Goal: Task Accomplishment & Management: Use online tool/utility

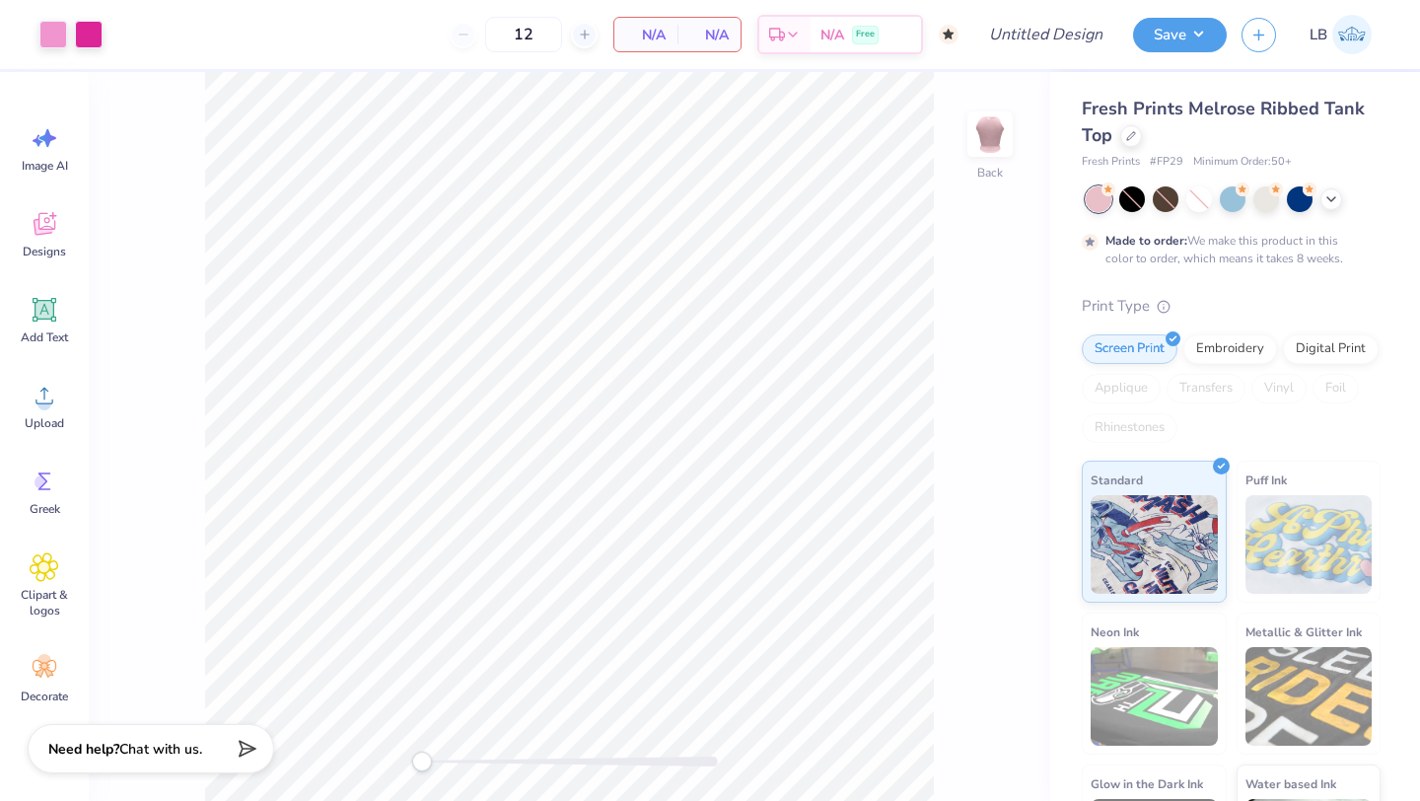
type input "50"
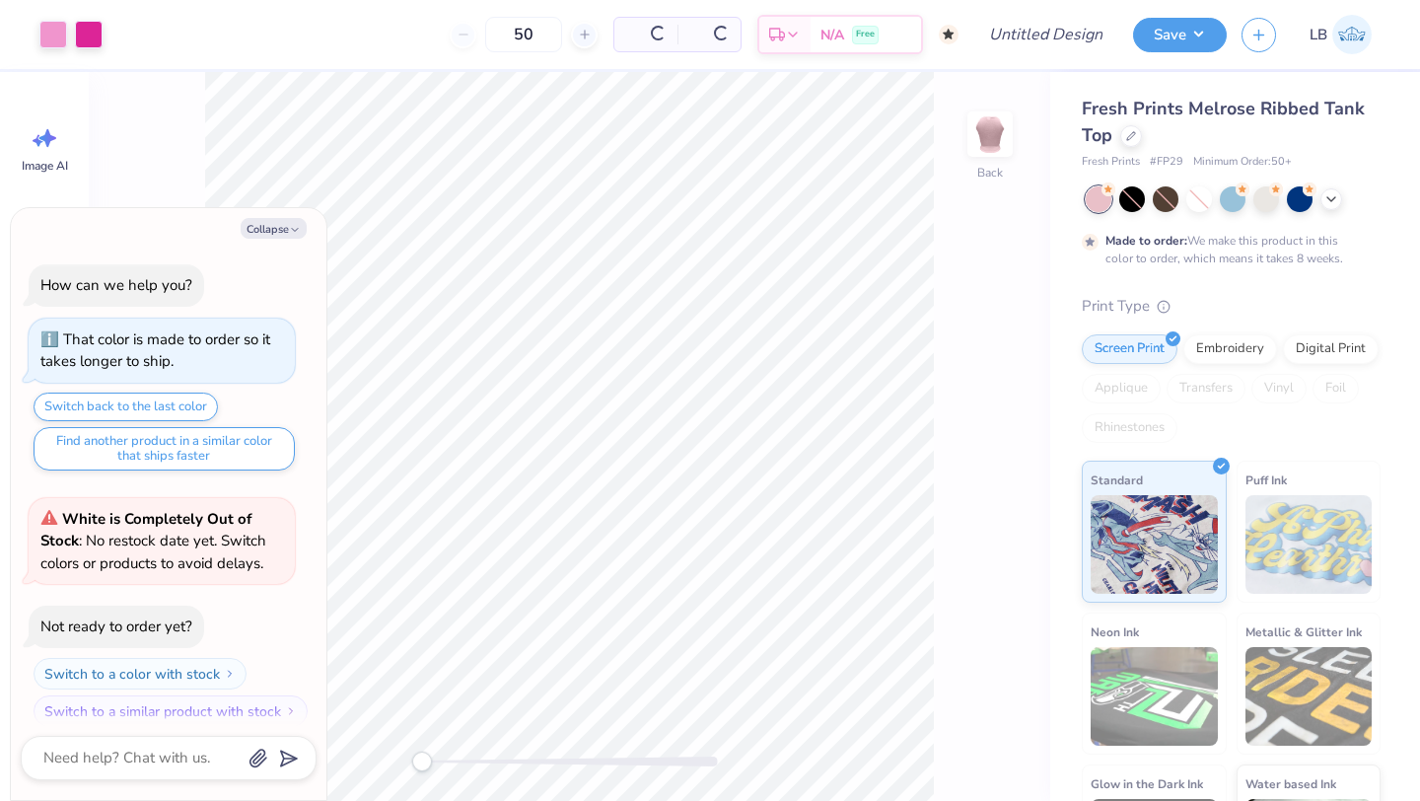
scroll to position [16, 0]
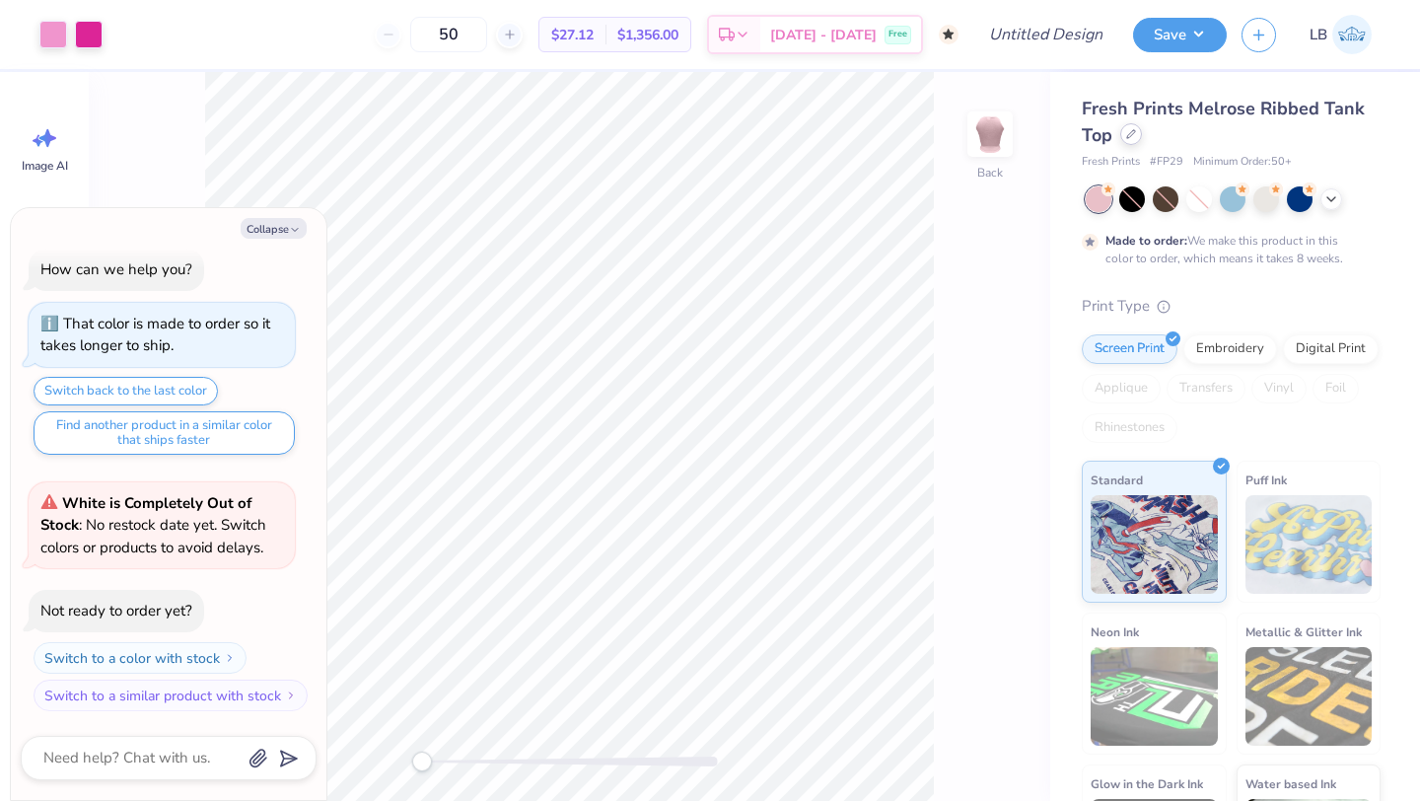
click at [1121, 130] on div at bounding box center [1131, 134] width 22 height 22
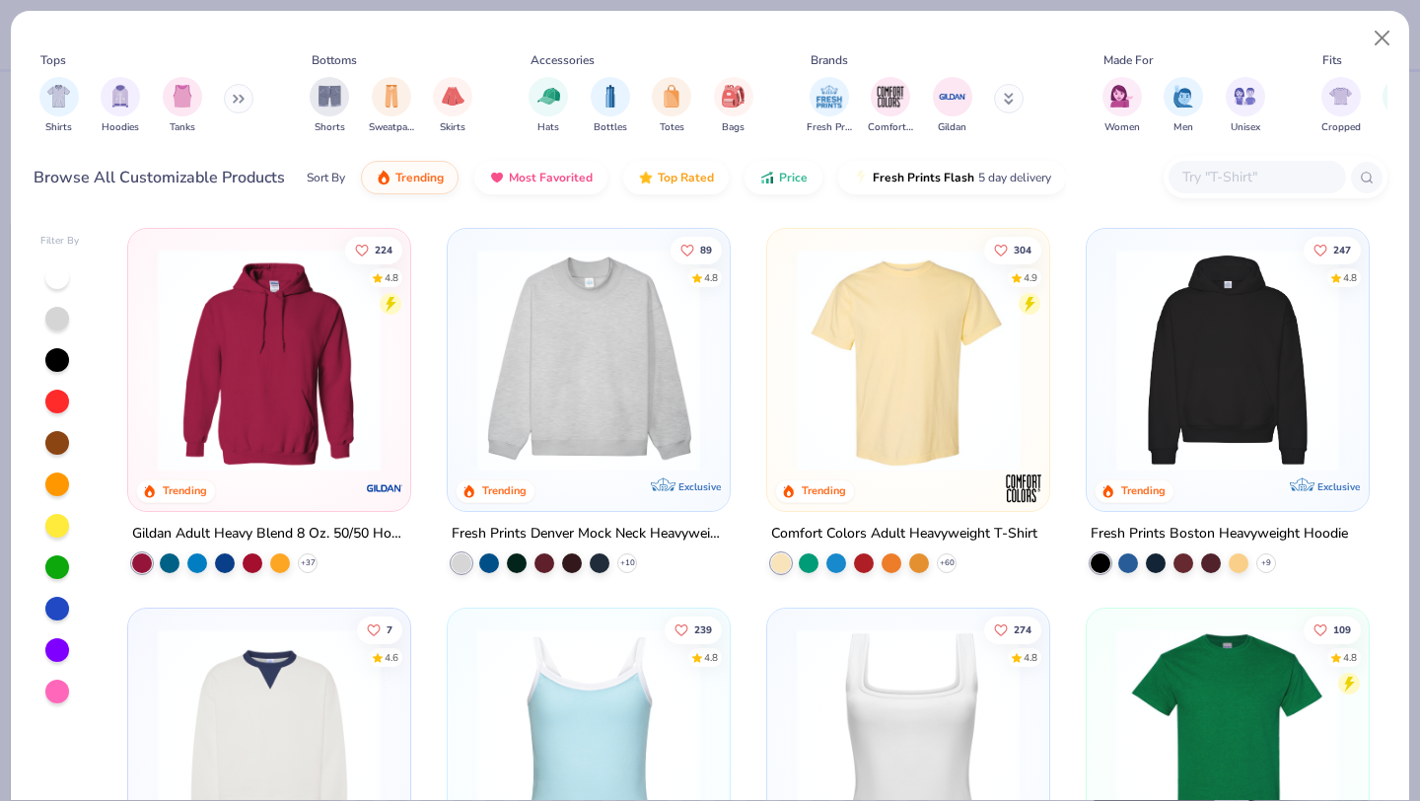
type textarea "x"
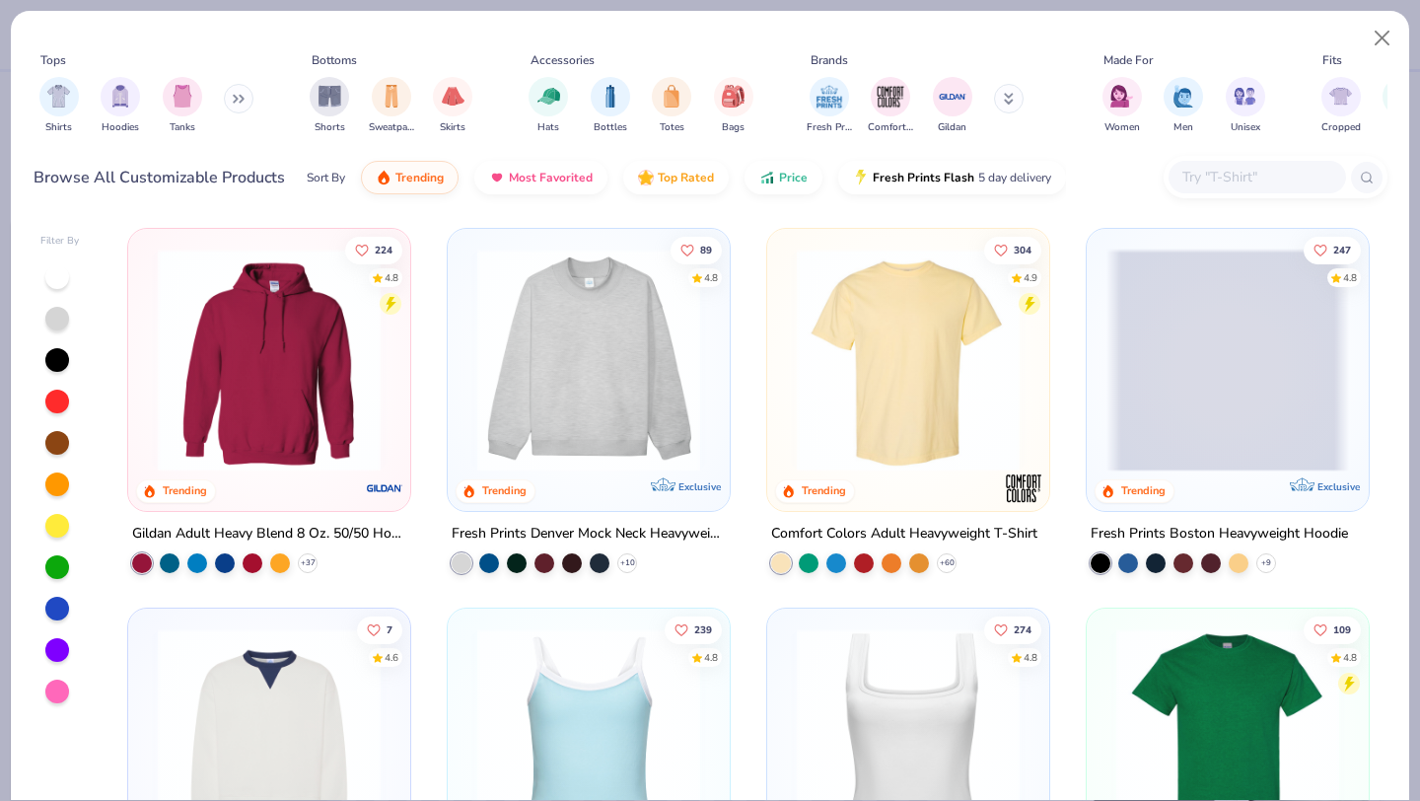
click at [1174, 178] on div at bounding box center [1258, 177] width 178 height 33
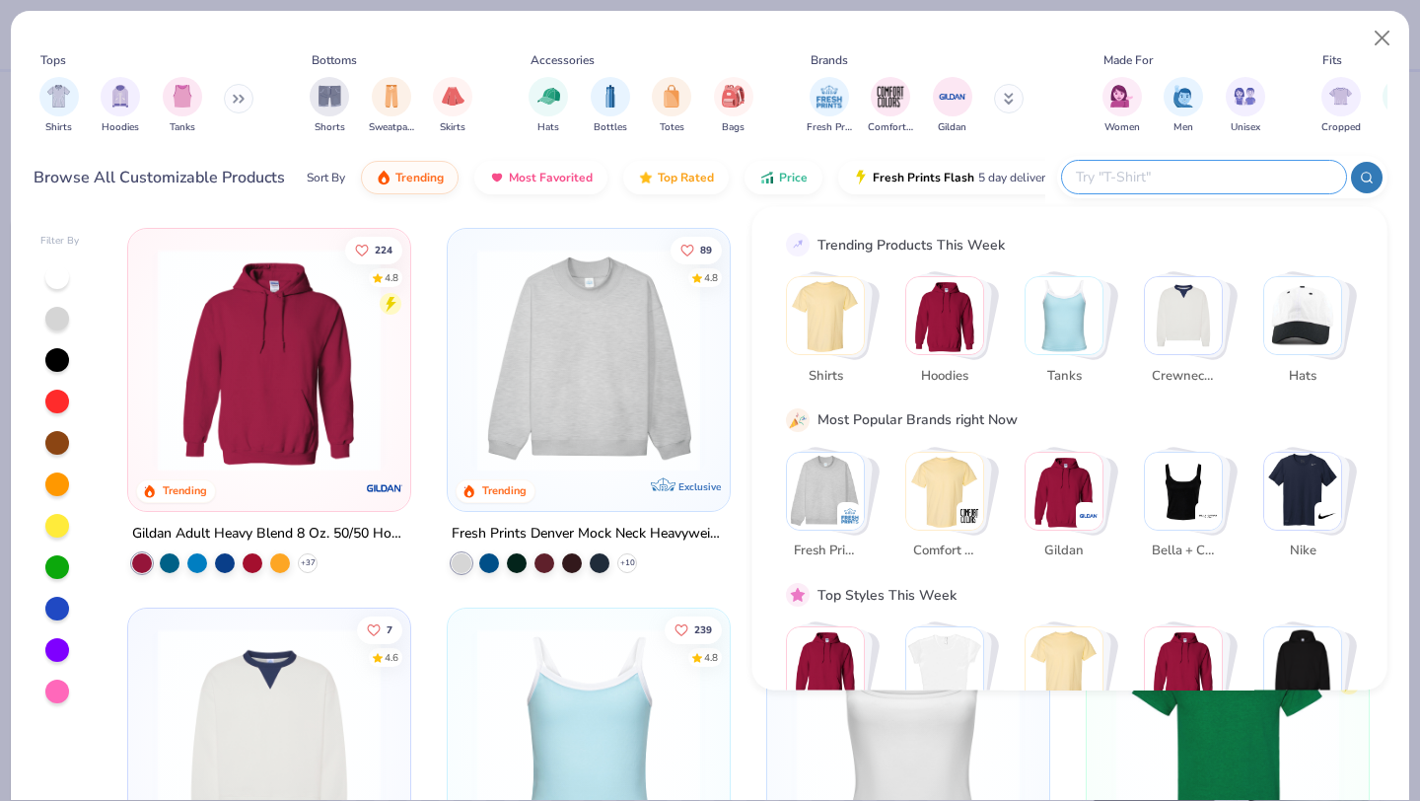
click at [1213, 178] on input "text" at bounding box center [1203, 177] width 258 height 23
paste input "3001C"
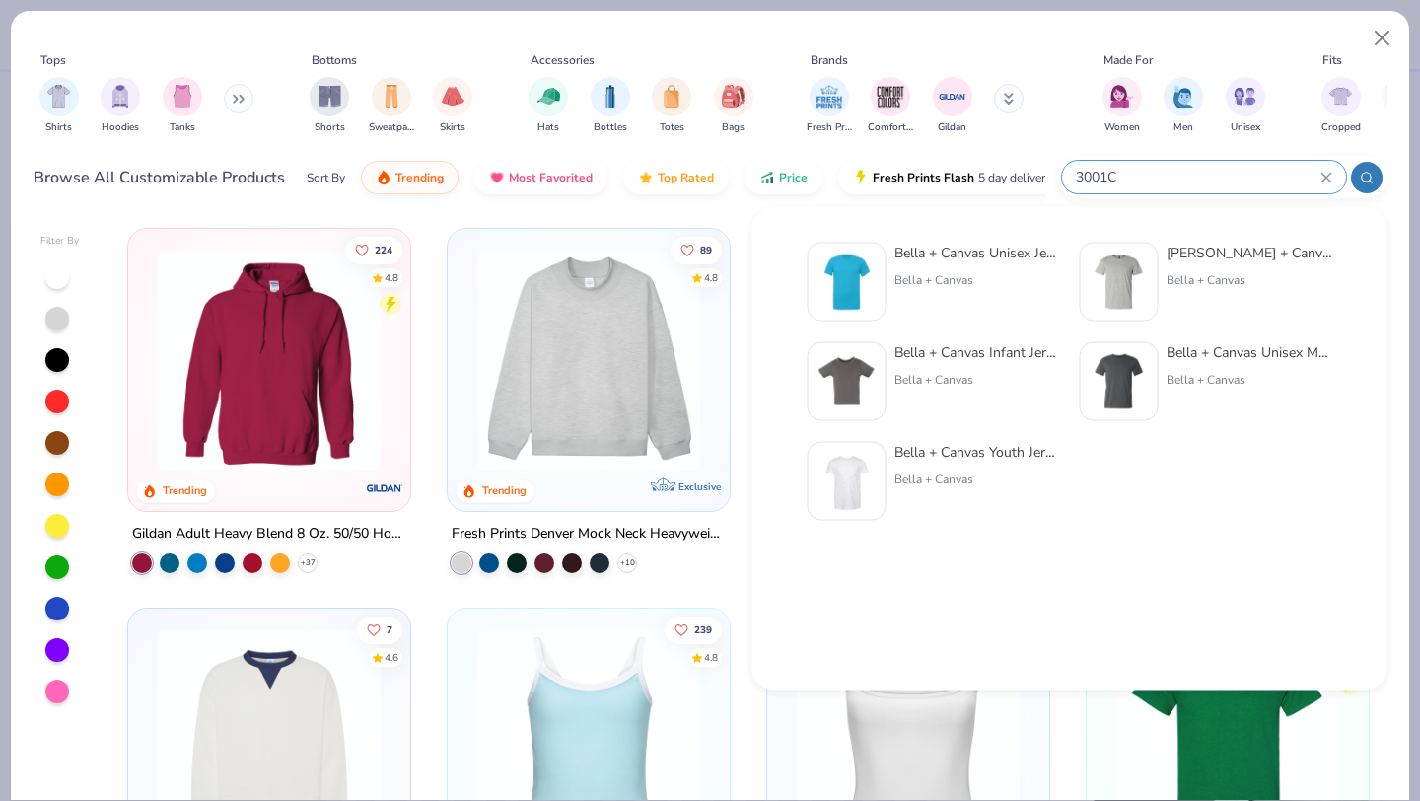
type input "3001C"
click at [981, 263] on div "Bella + Canvas Unisex Jersey Short-Sleeve T-Shirt Bella + Canvas" at bounding box center [978, 282] width 166 height 79
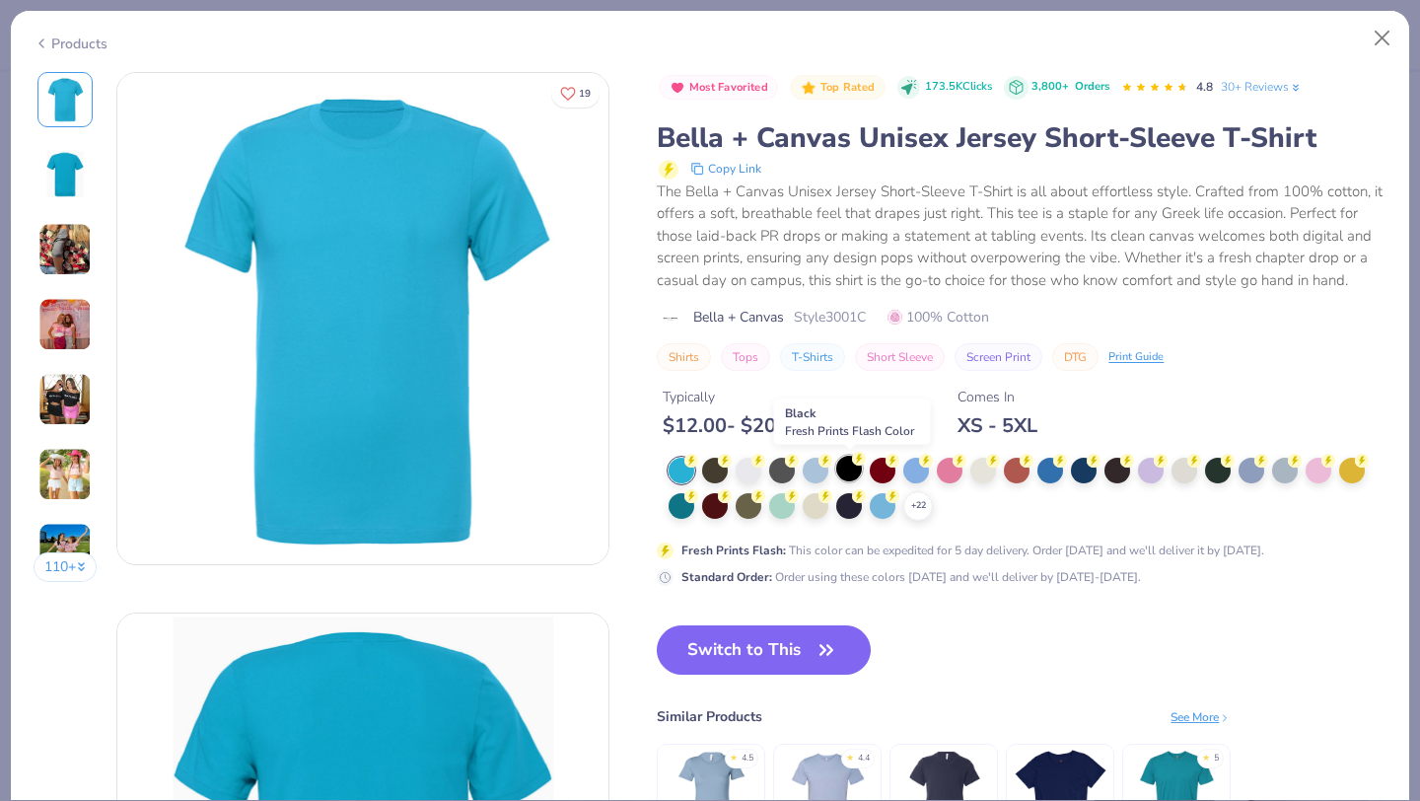
click at [852, 473] on div at bounding box center [849, 469] width 26 height 26
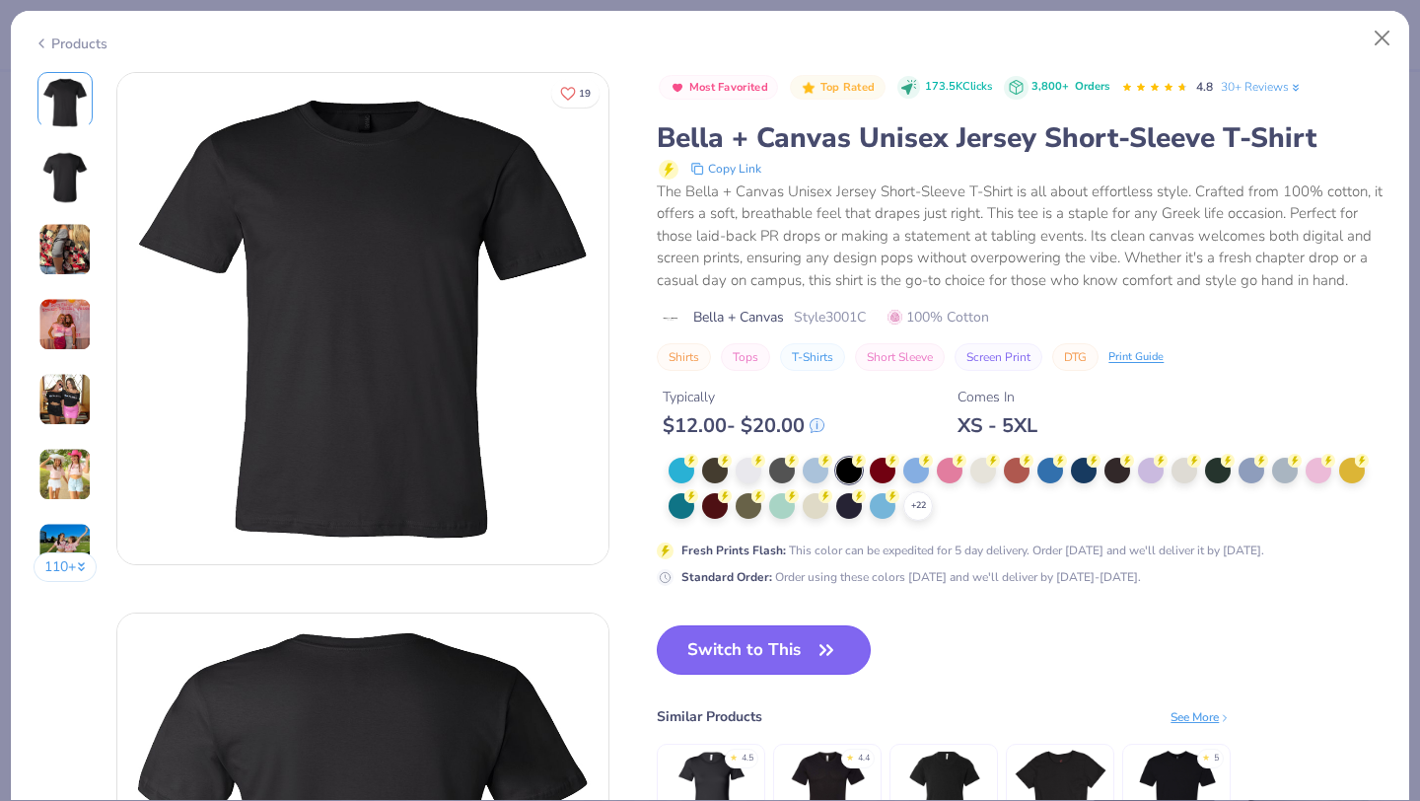
click at [774, 652] on button "Switch to This" at bounding box center [764, 649] width 214 height 49
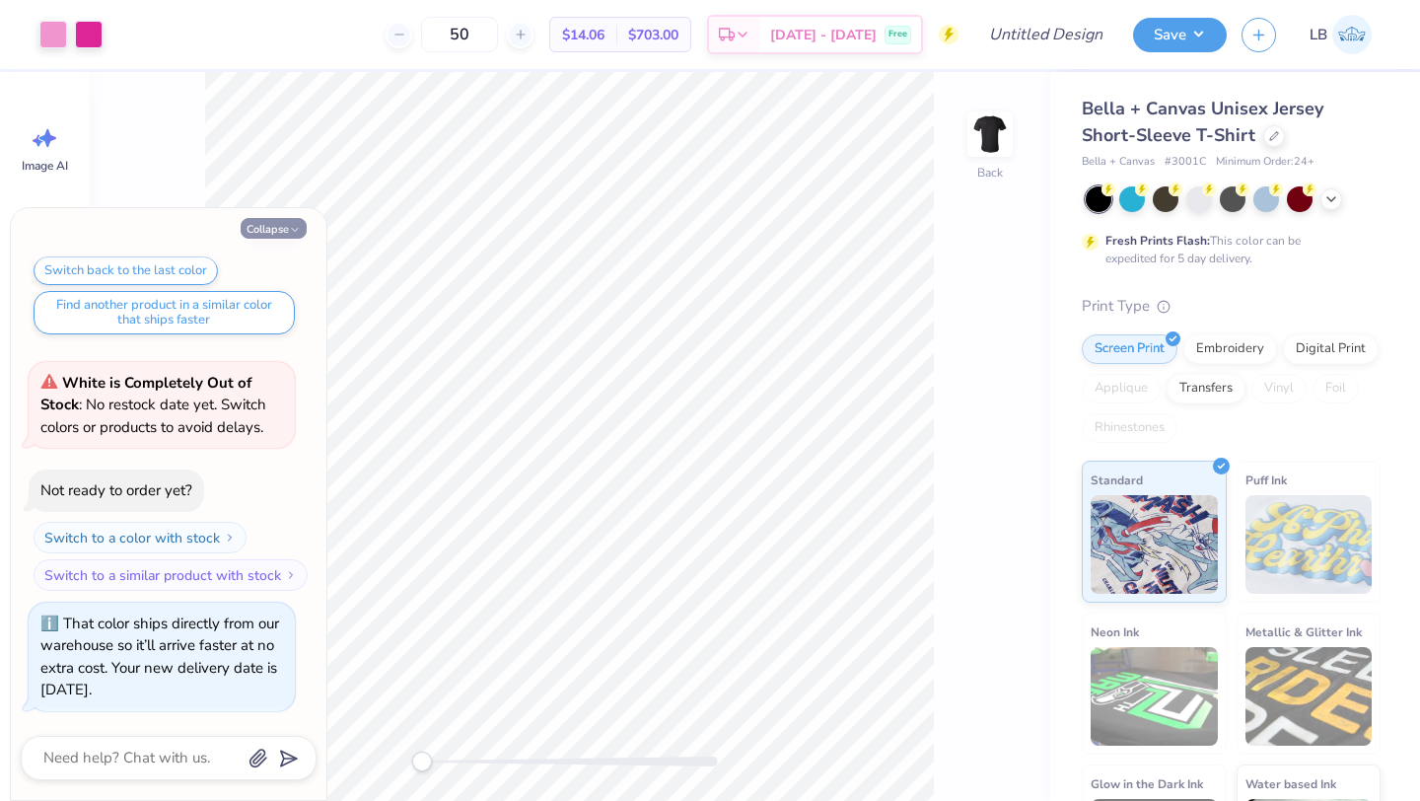
click at [279, 219] on button "Collapse" at bounding box center [274, 228] width 66 height 21
type textarea "x"
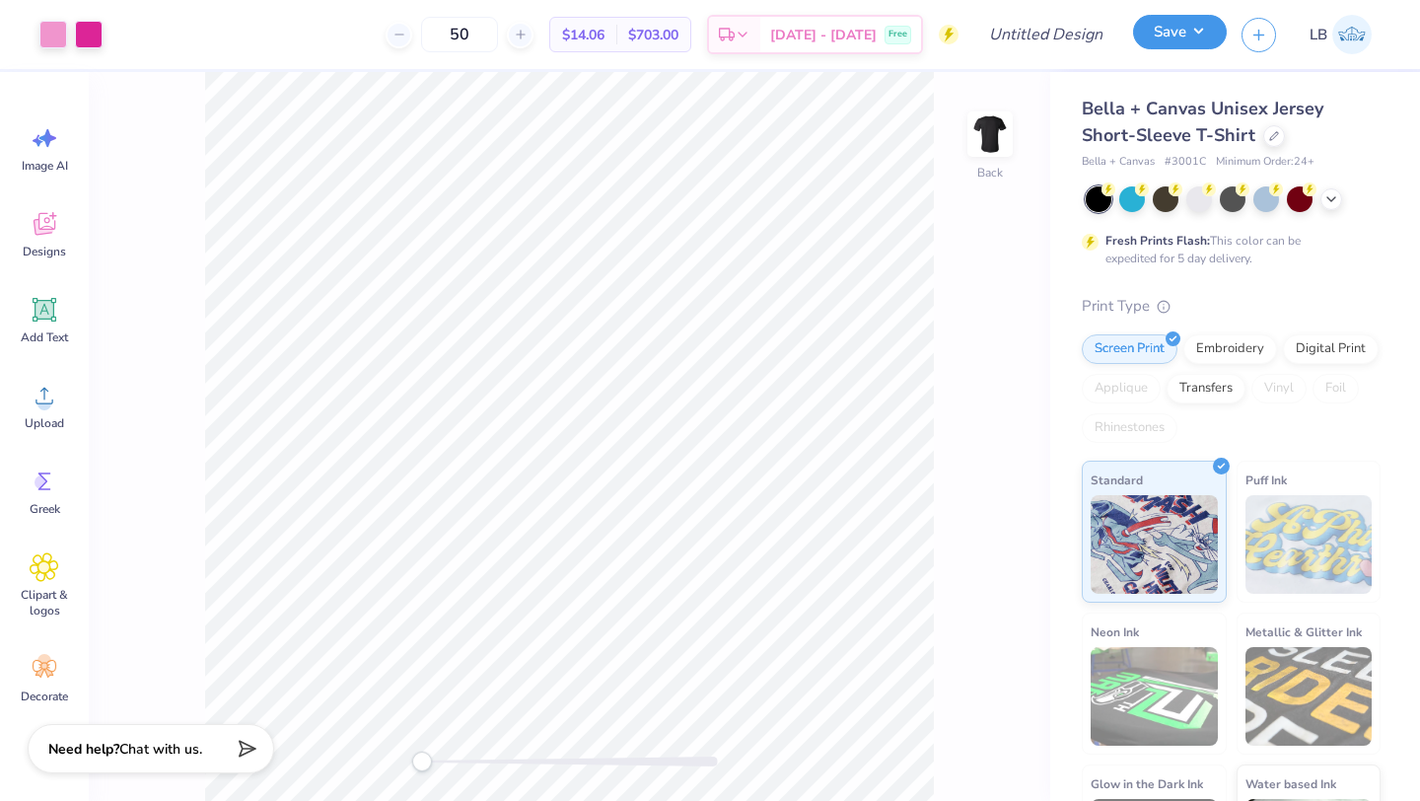
click at [1183, 33] on button "Save" at bounding box center [1180, 32] width 94 height 35
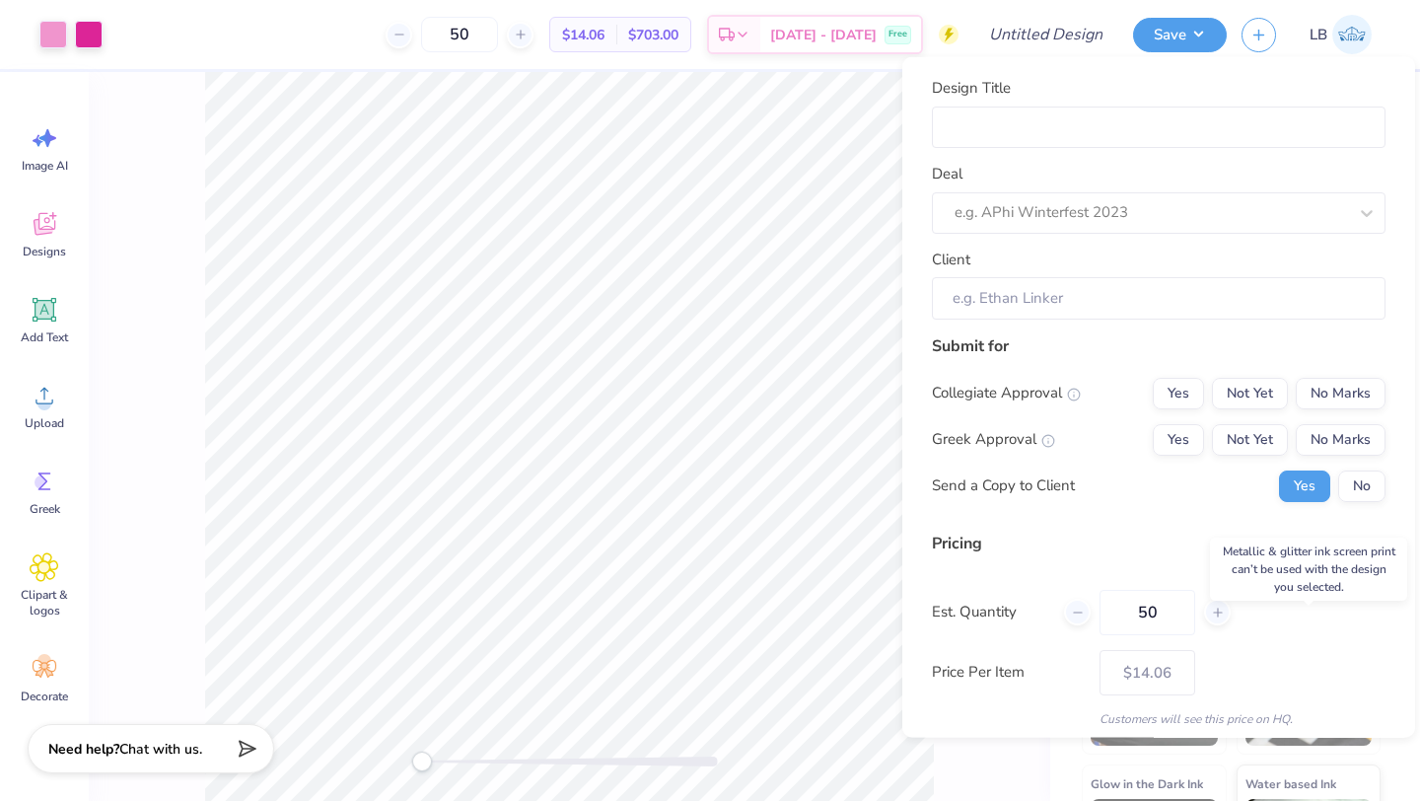
click at [1320, 749] on div "Metallic & Glitter Ink" at bounding box center [1309, 684] width 145 height 142
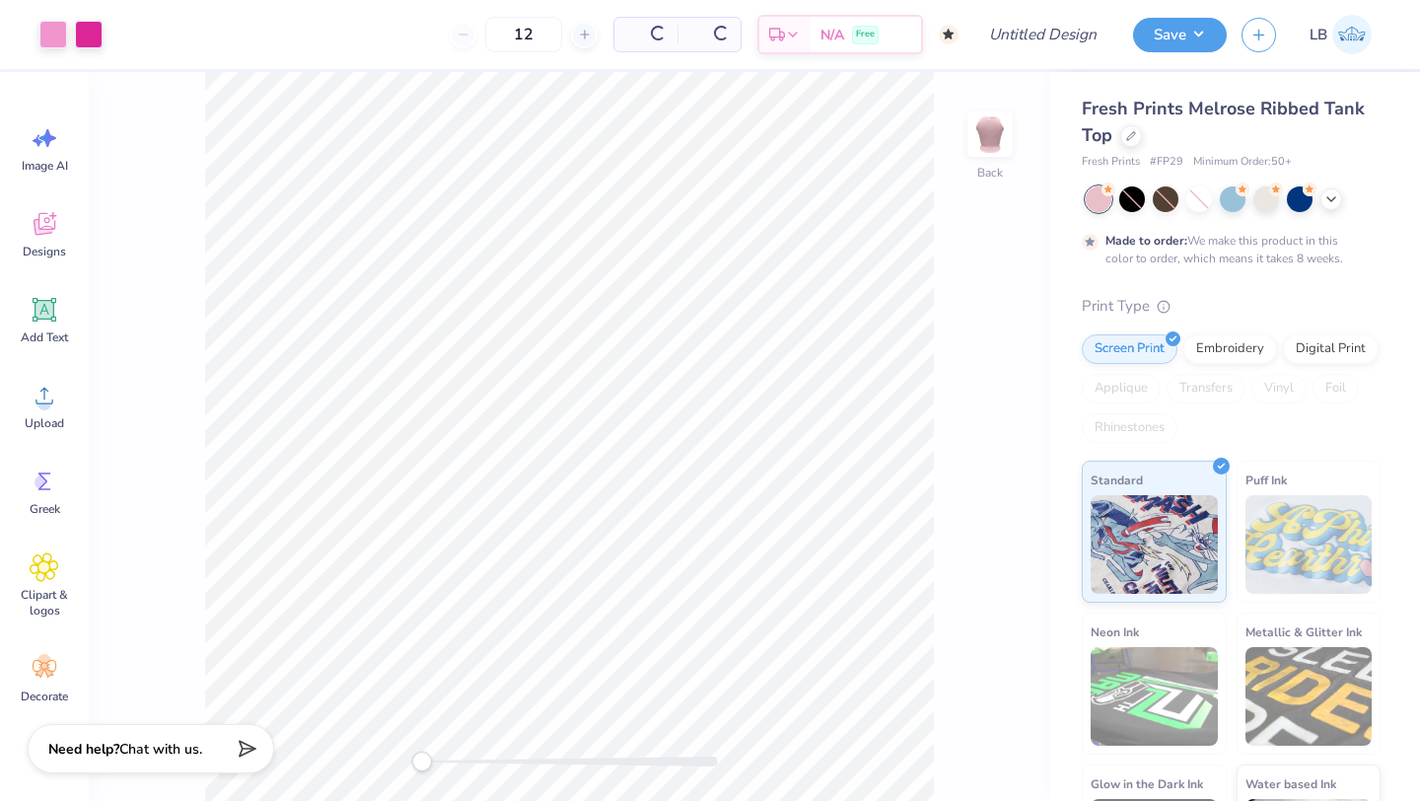
type input "50"
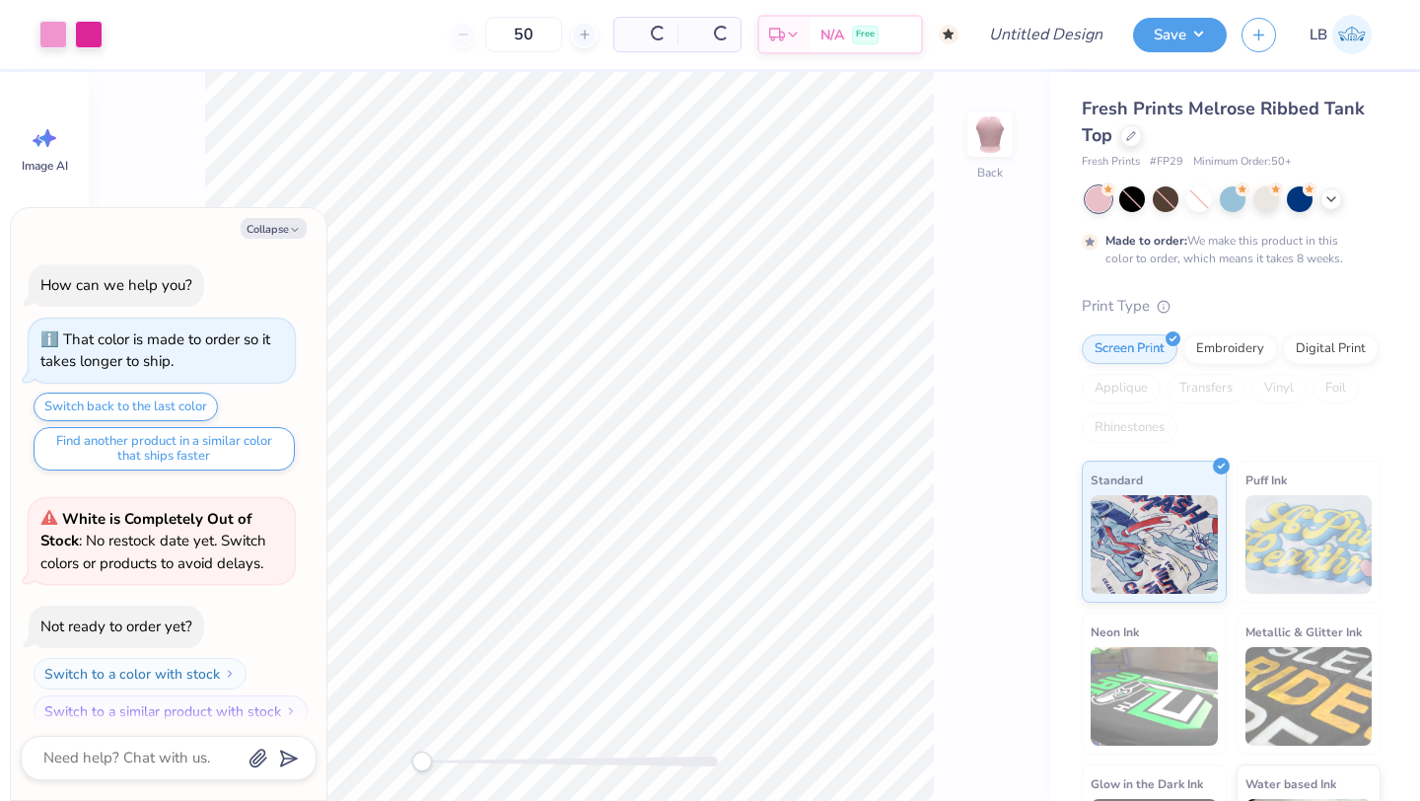
scroll to position [16, 0]
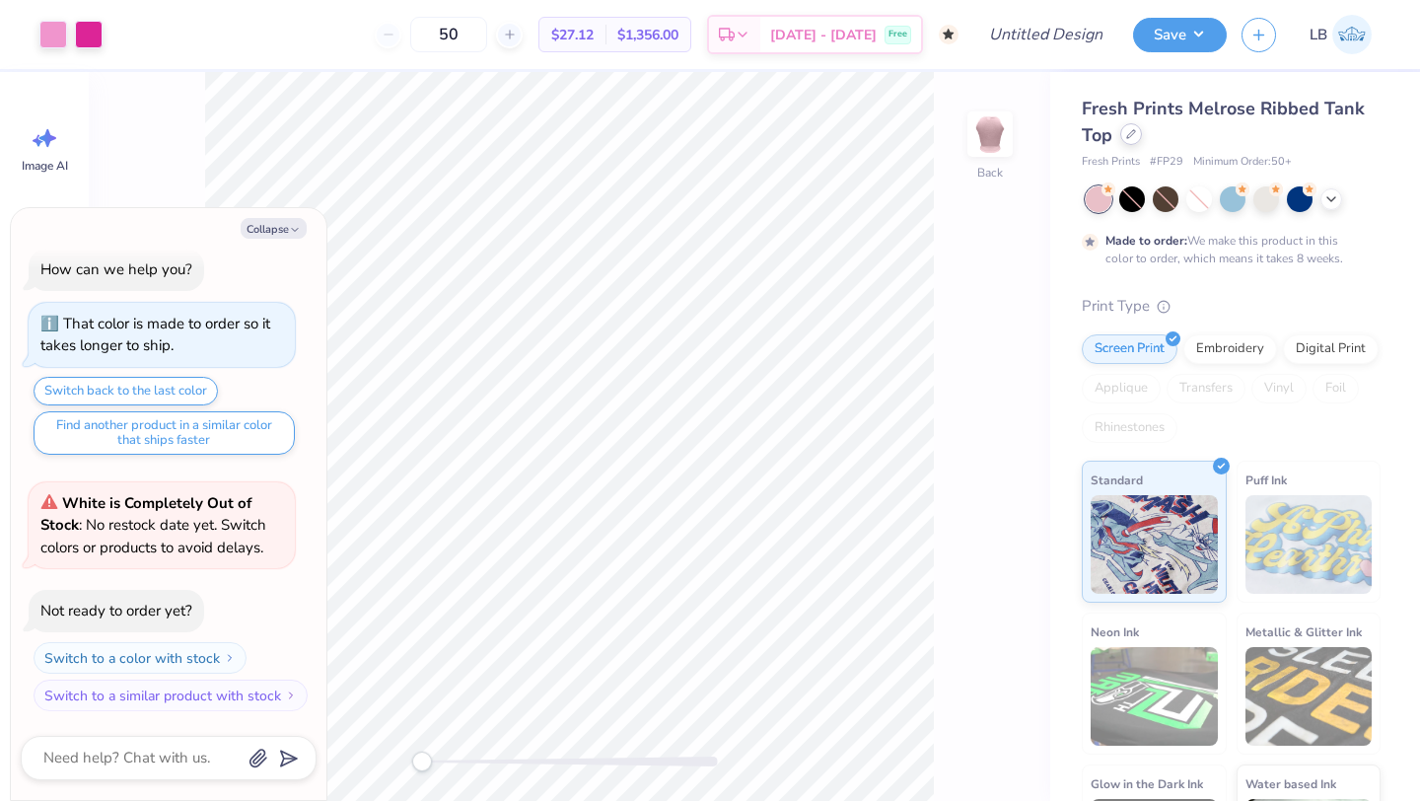
click at [1133, 139] on div at bounding box center [1131, 134] width 22 height 22
type textarea "x"
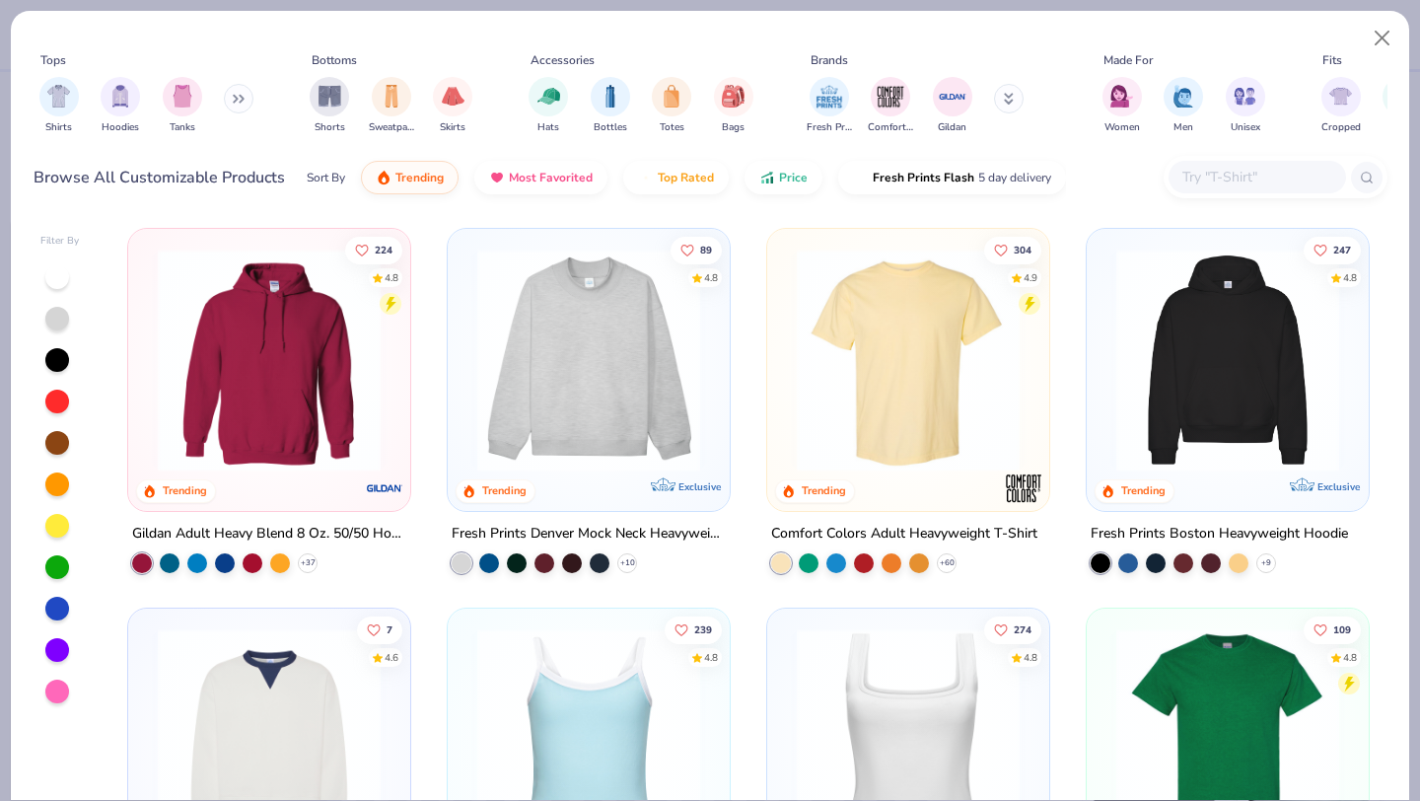
click at [1182, 178] on input "text" at bounding box center [1257, 177] width 152 height 23
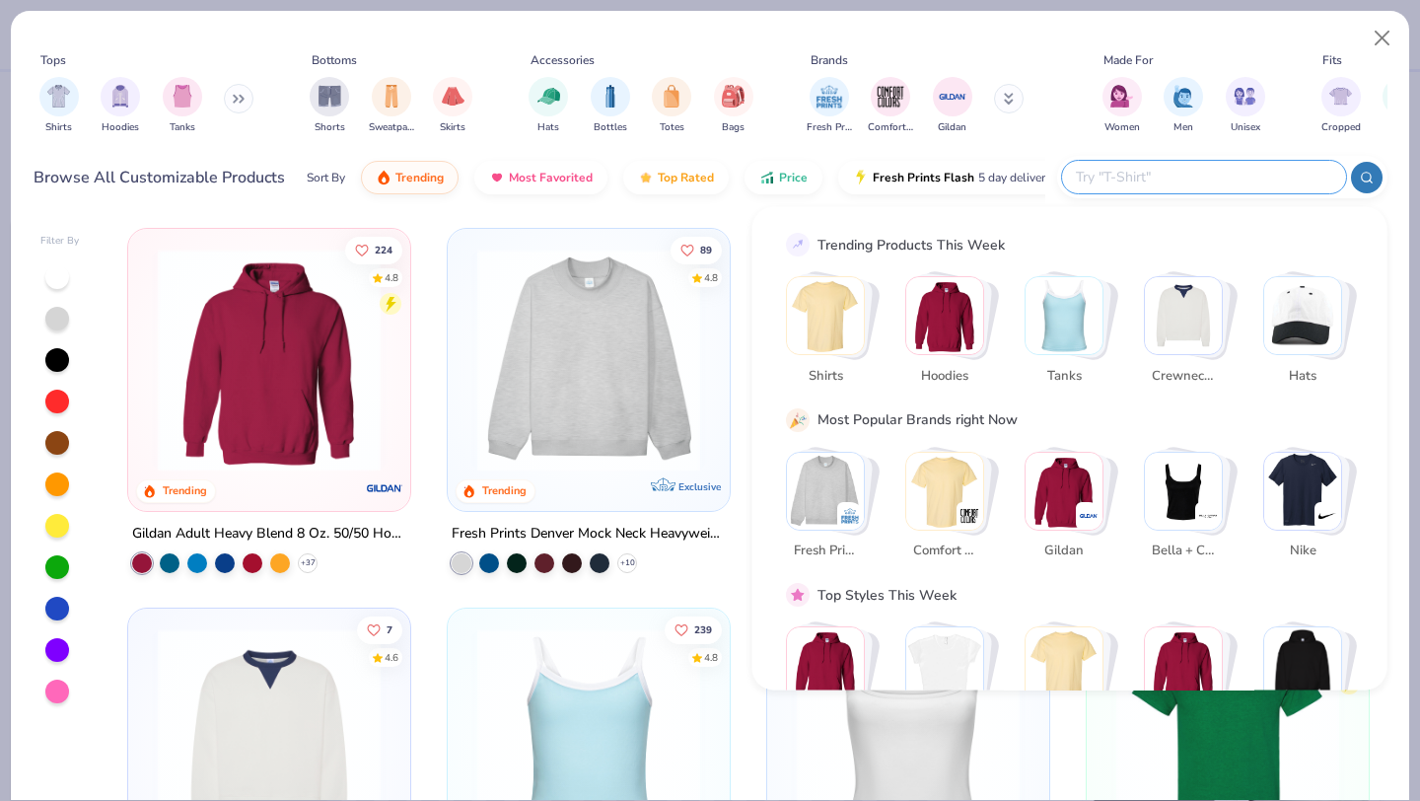
type input "2"
paste input "3001C"
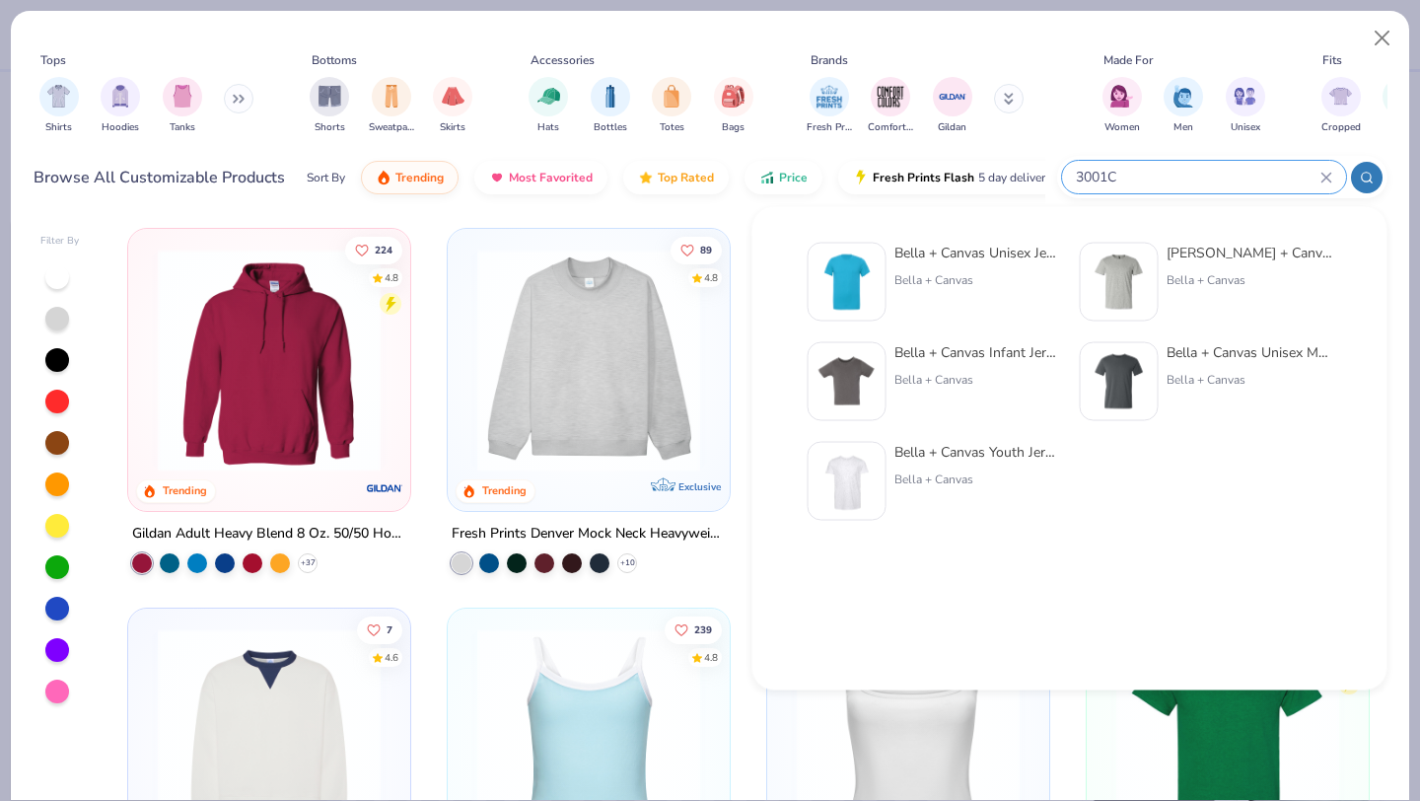
type input "3001C"
click at [868, 288] on img at bounding box center [847, 282] width 61 height 61
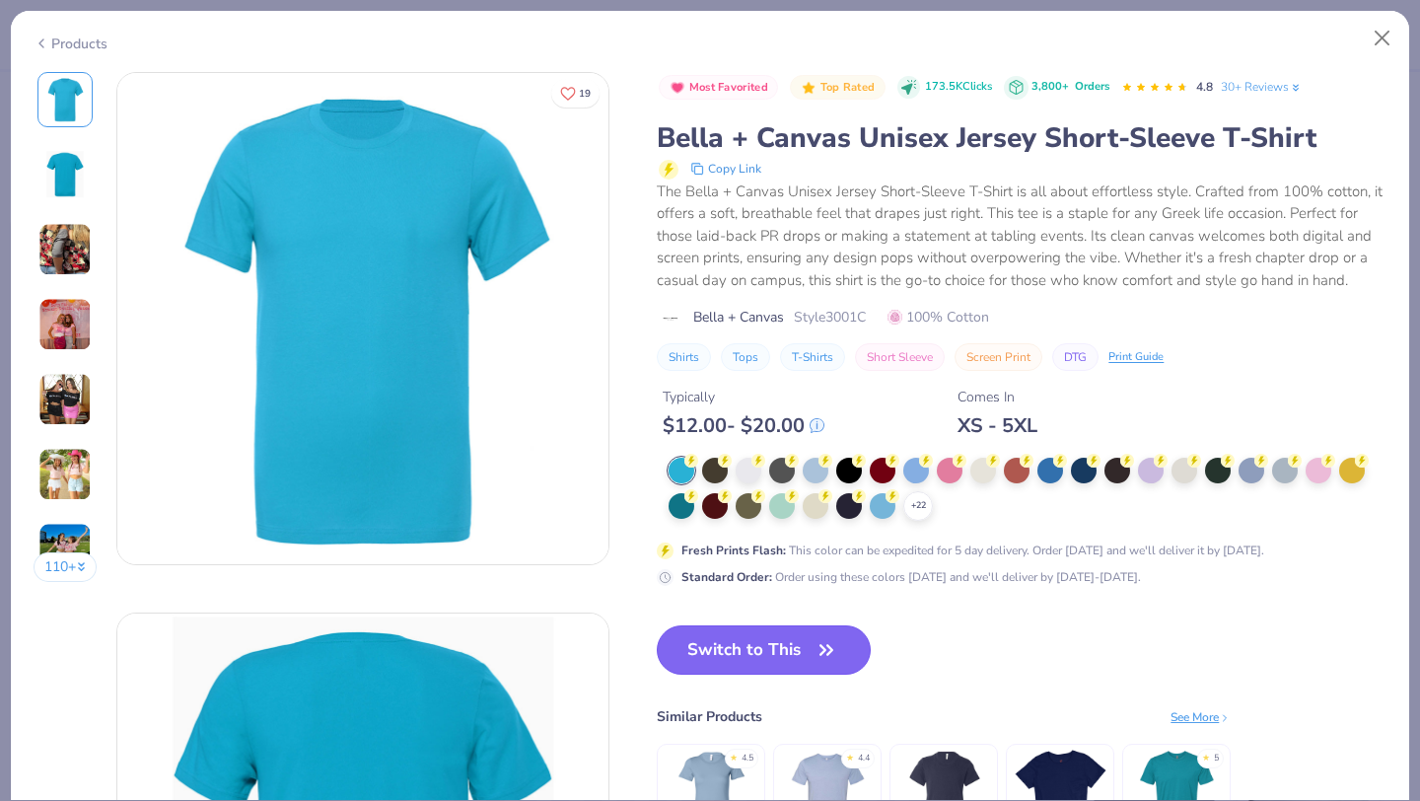
click at [736, 641] on button "Switch to This" at bounding box center [764, 649] width 214 height 49
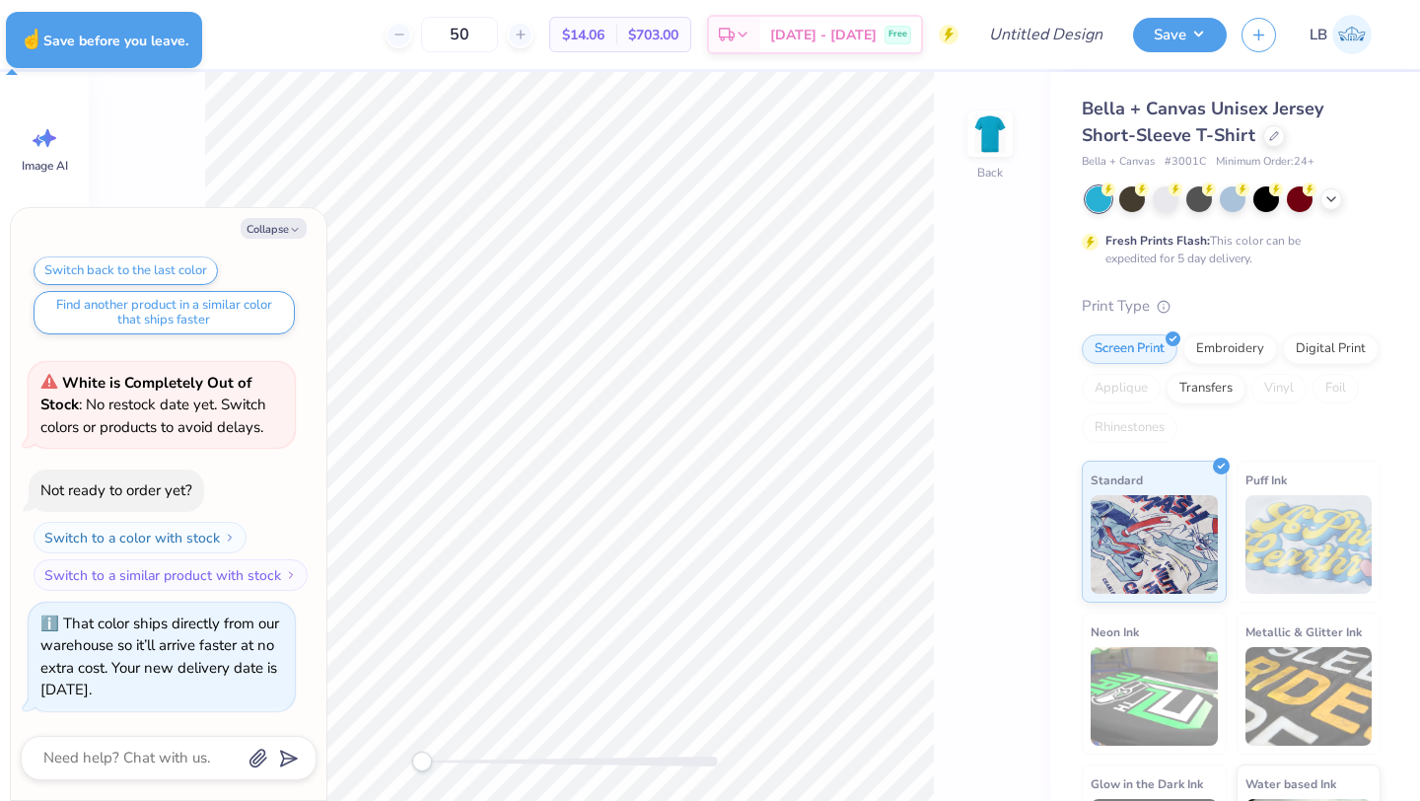
type textarea "x"
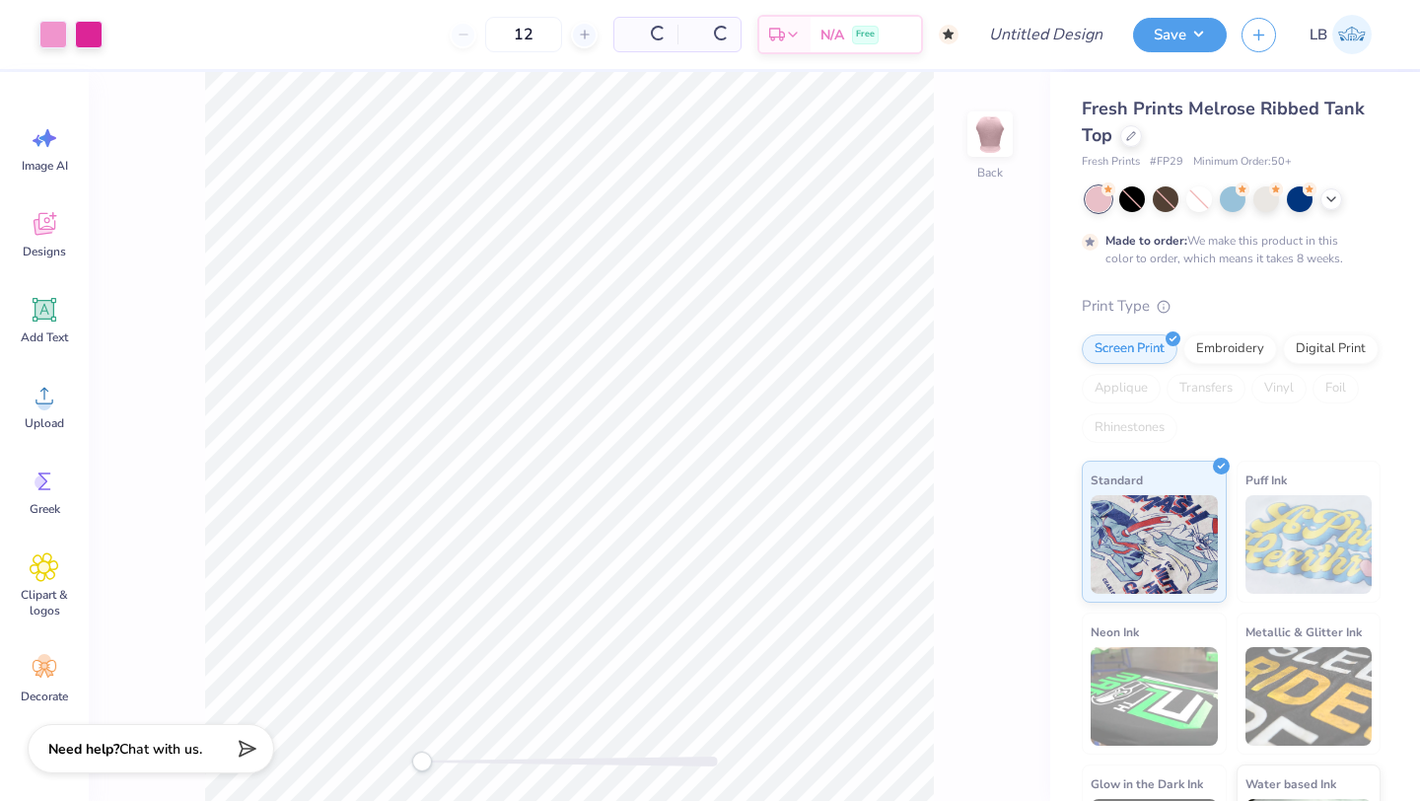
type input "50"
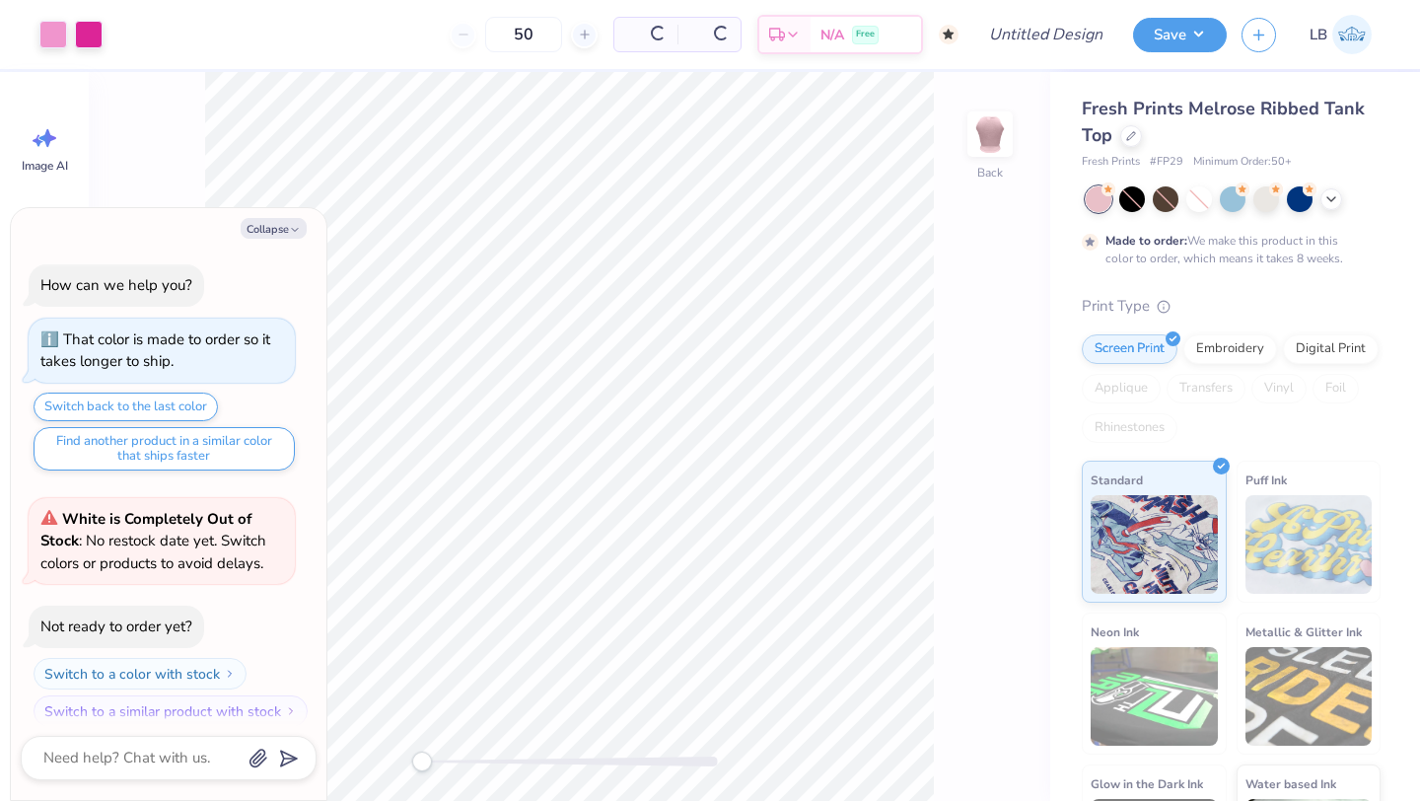
scroll to position [16, 0]
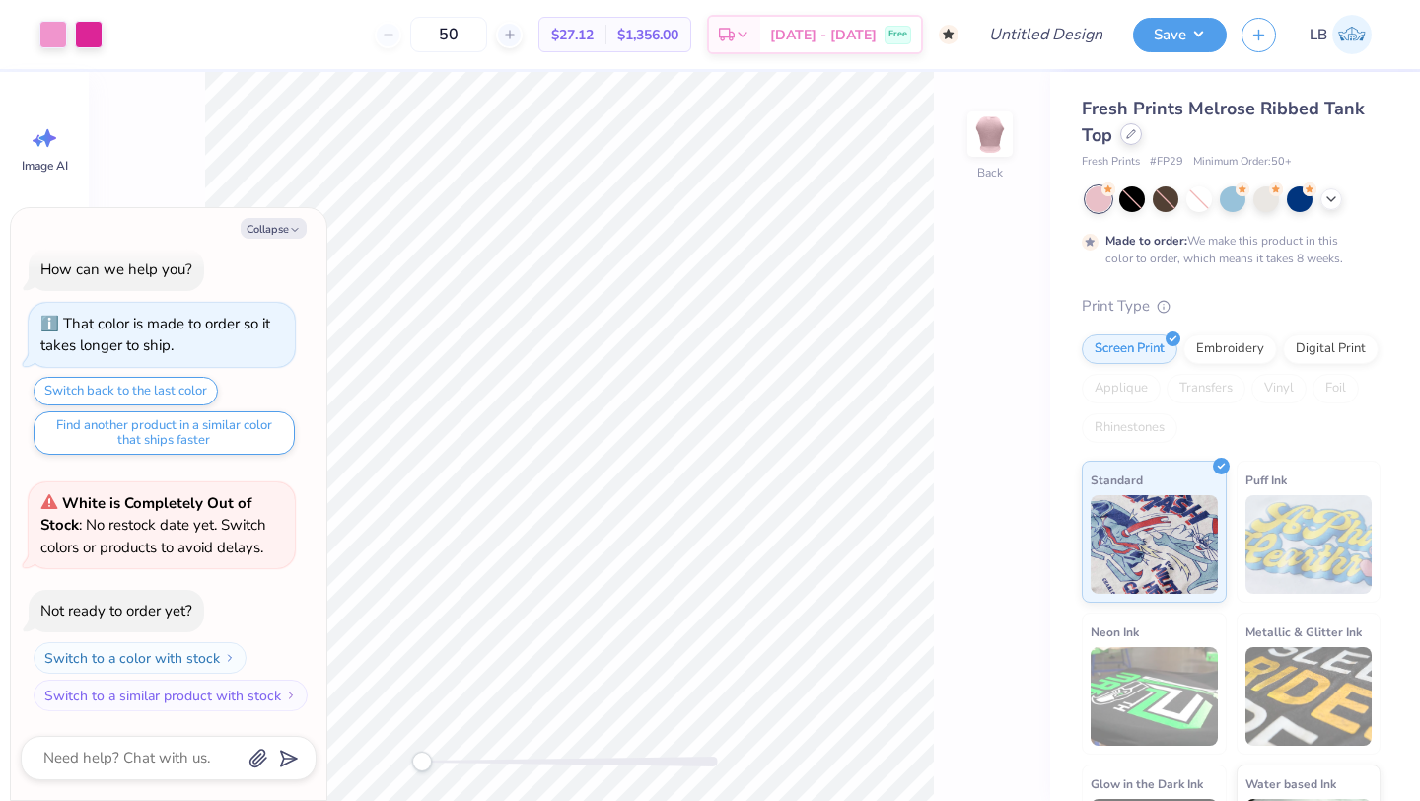
click at [1130, 140] on div at bounding box center [1131, 134] width 22 height 22
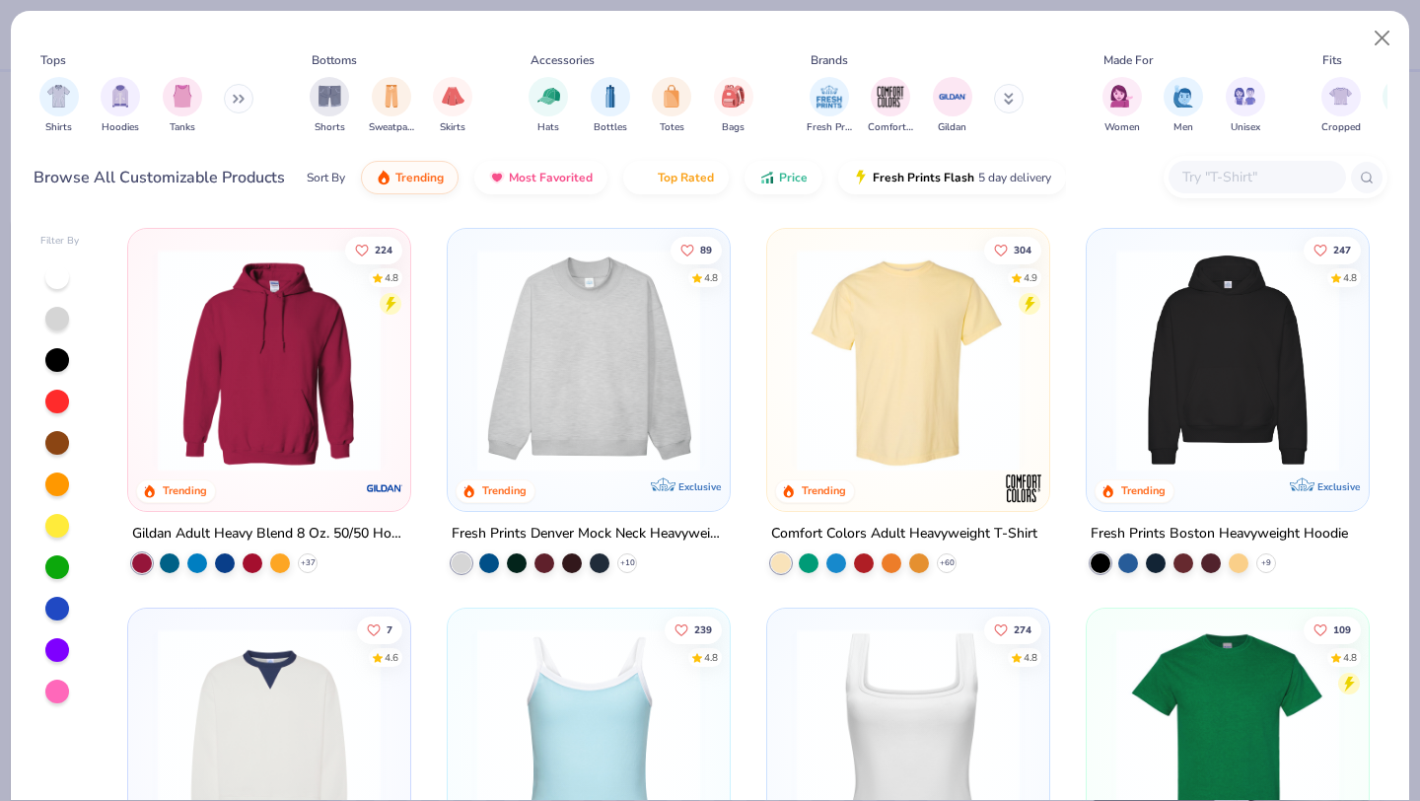
type textarea "x"
click at [1205, 187] on input "text" at bounding box center [1257, 177] width 152 height 23
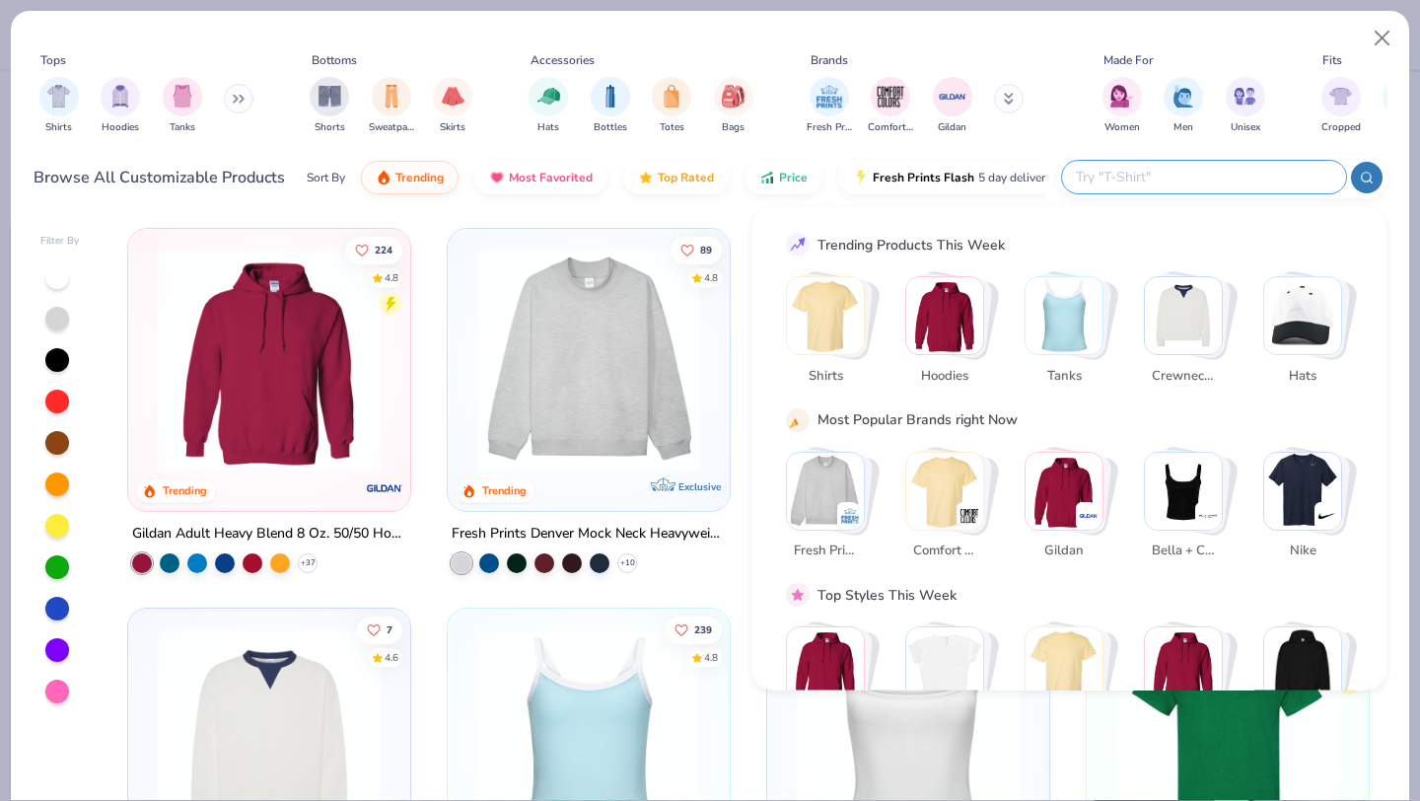
click at [1201, 178] on input "text" at bounding box center [1203, 177] width 258 height 23
paste input "3001C"
type input "3001C"
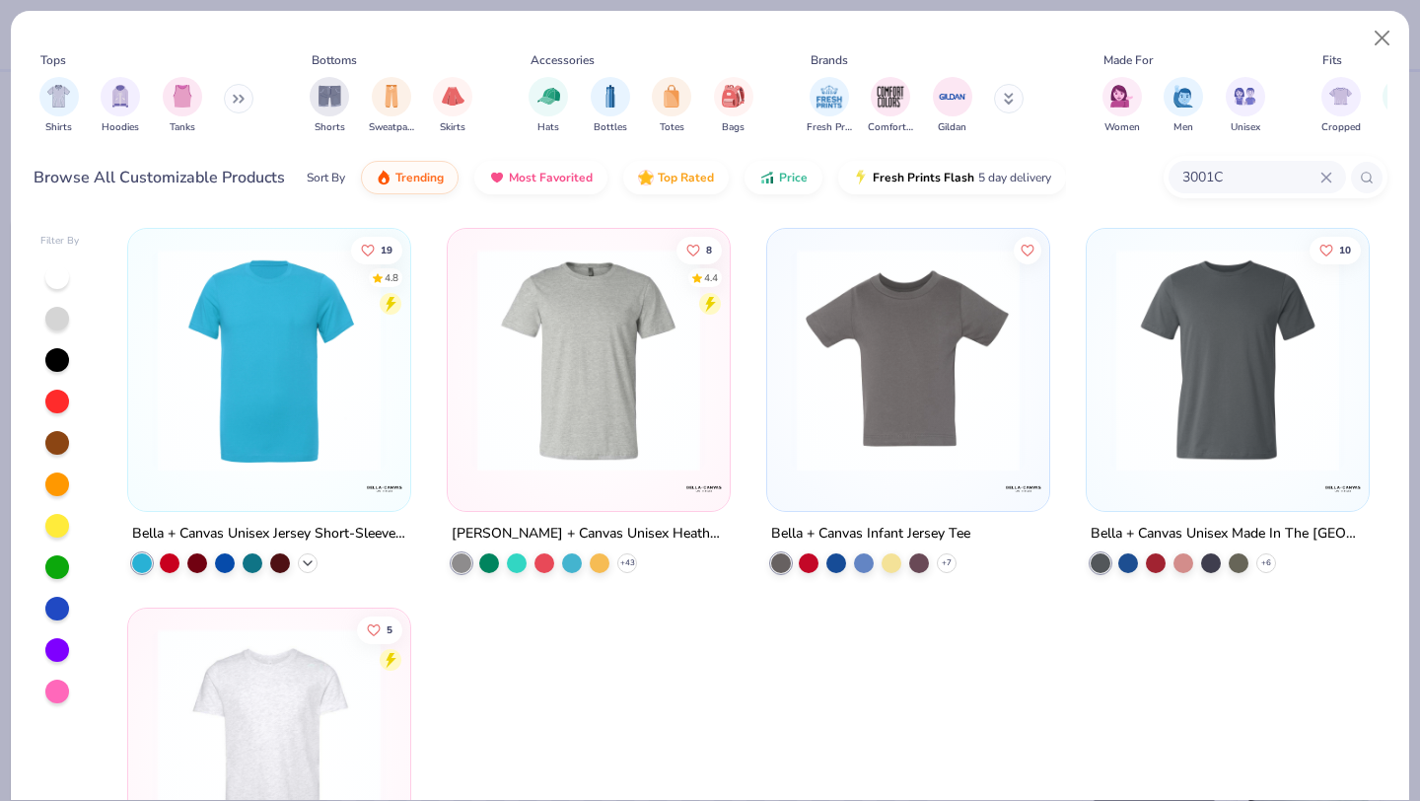
click at [307, 561] on polyline at bounding box center [308, 563] width 8 height 4
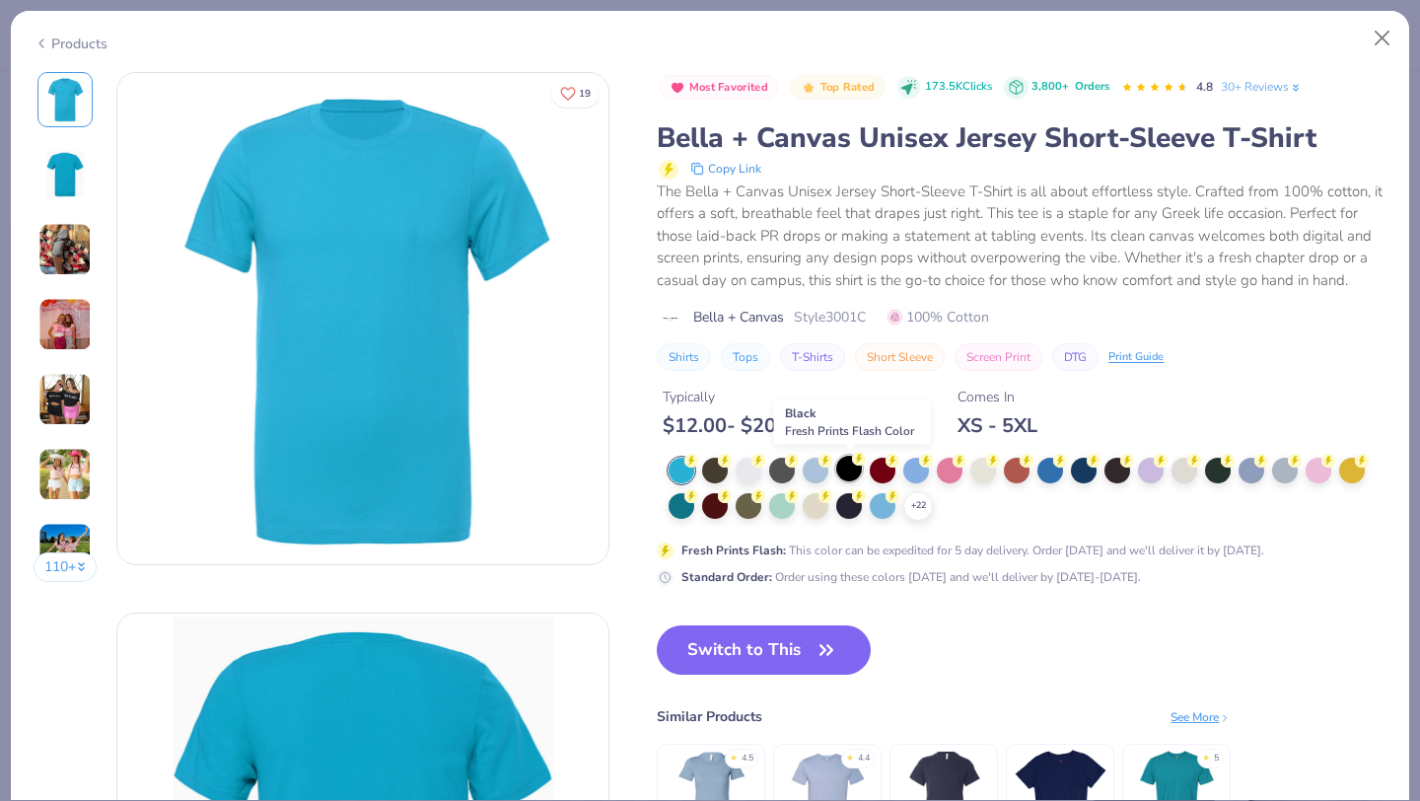
click at [851, 473] on div at bounding box center [849, 469] width 26 height 26
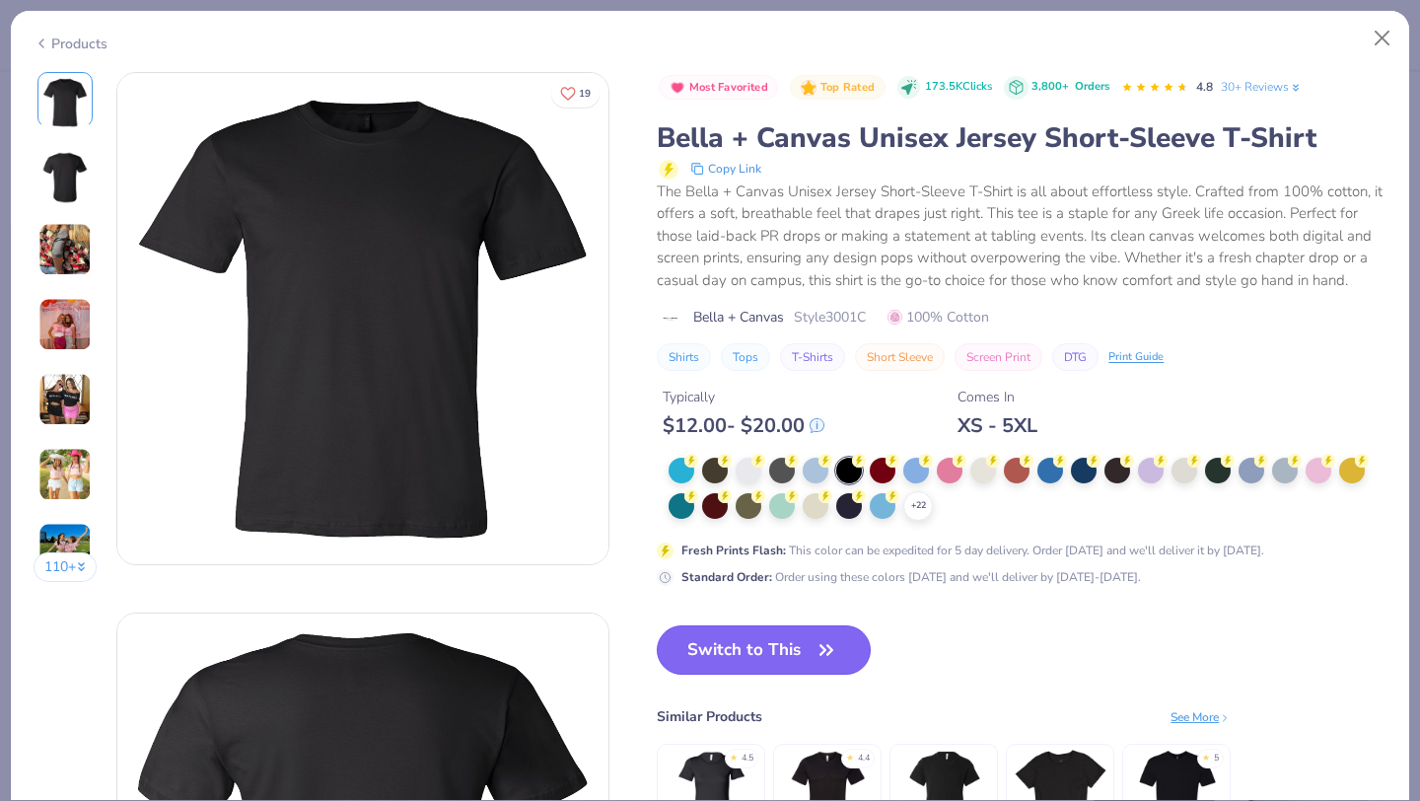
click at [764, 655] on button "Switch to This" at bounding box center [764, 649] width 214 height 49
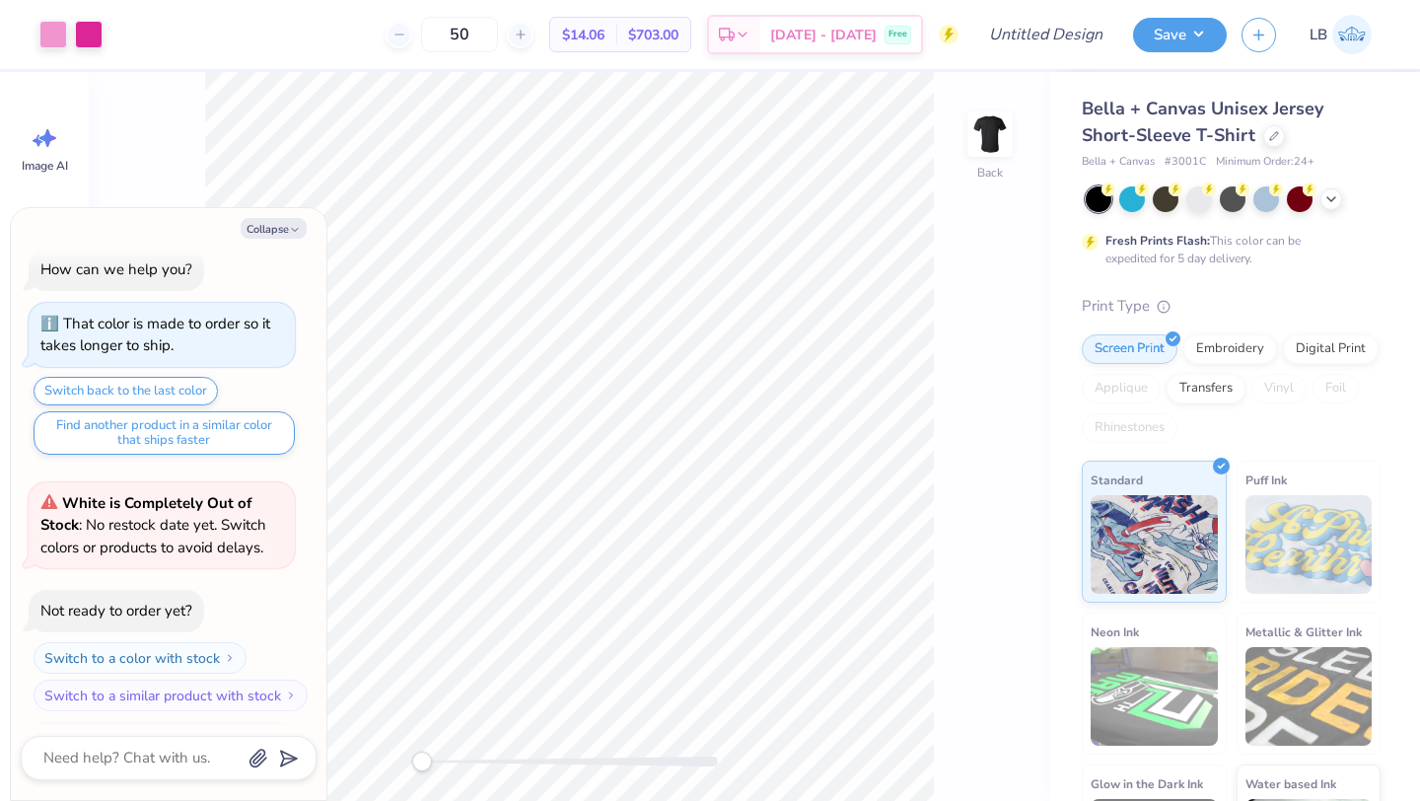
scroll to position [136, 0]
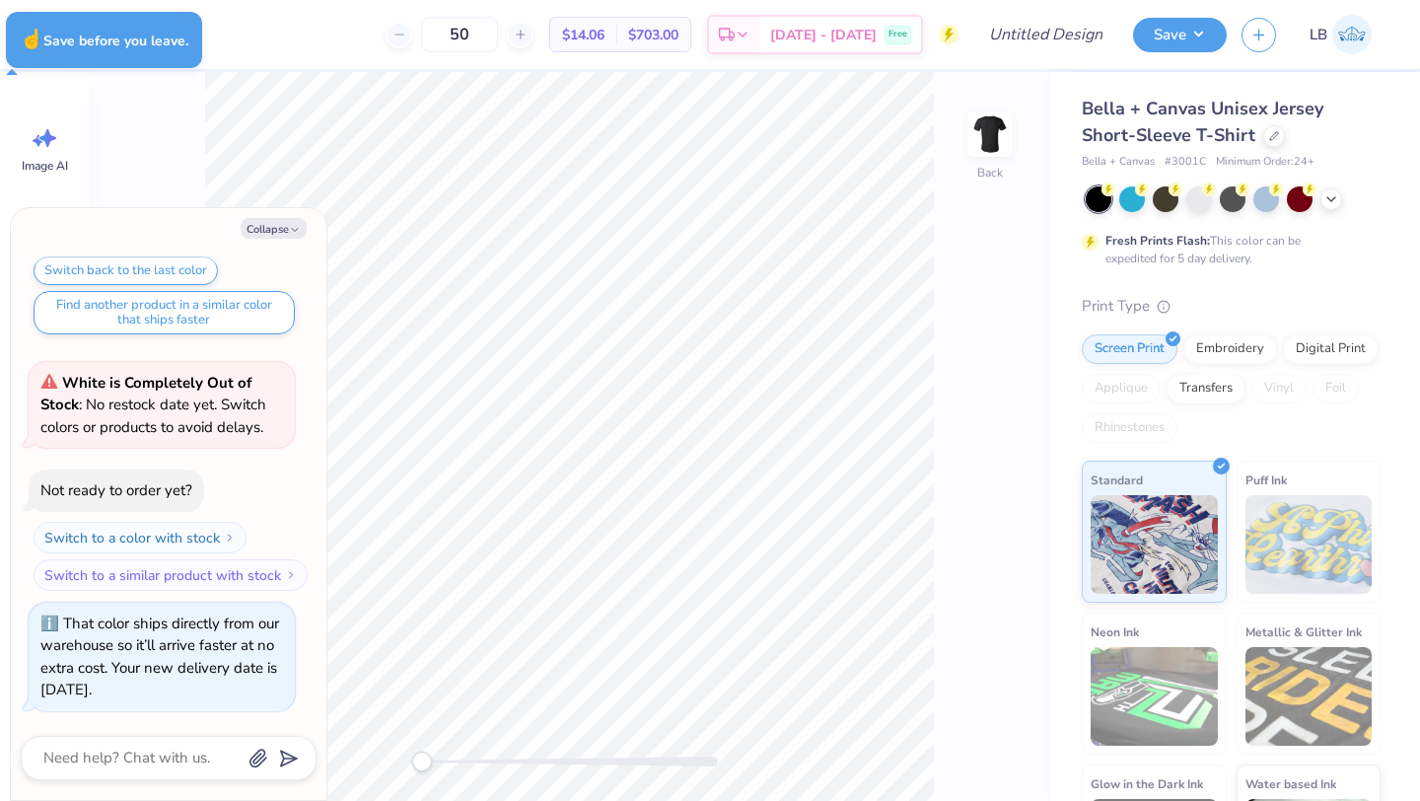
type textarea "x"
